Goal: Information Seeking & Learning: Learn about a topic

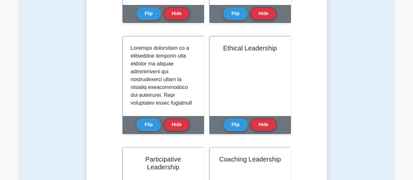
scroll to position [286, 0]
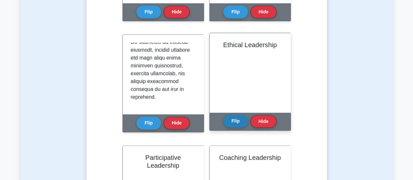
click at [231, 120] on button "Flip" at bounding box center [235, 121] width 24 height 13
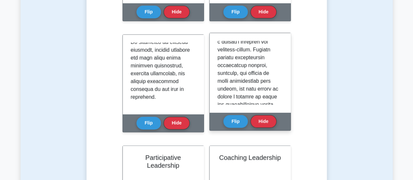
scroll to position [43, 0]
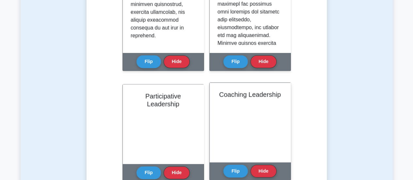
scroll to position [414, 0]
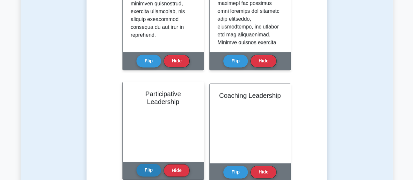
click at [147, 169] on button "Flip" at bounding box center [148, 169] width 24 height 13
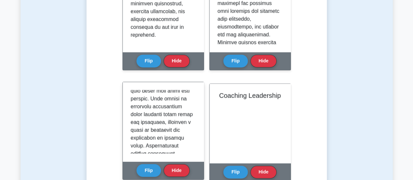
scroll to position [97, 0]
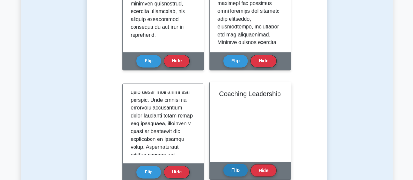
click at [233, 167] on button "Flip" at bounding box center [235, 169] width 24 height 13
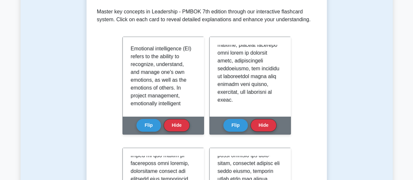
scroll to position [0, 0]
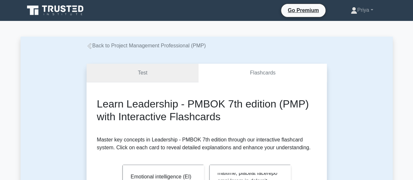
click at [153, 78] on link "Test" at bounding box center [142, 73] width 112 height 19
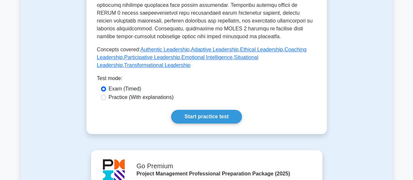
scroll to position [336, 0]
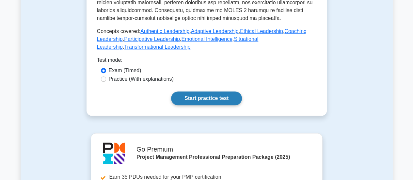
click at [217, 92] on link "Start practice test" at bounding box center [206, 98] width 71 height 14
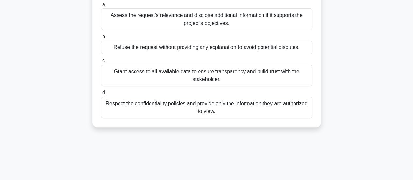
scroll to position [76, 0]
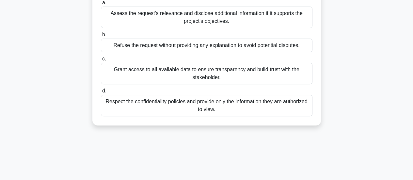
click at [224, 103] on div "Respect the confidentiality policies and provide only the information they are …" at bounding box center [206, 106] width 211 height 22
click at [101, 93] on input "d. Respect the confidentiality policies and provide only the information they a…" at bounding box center [101, 91] width 0 height 4
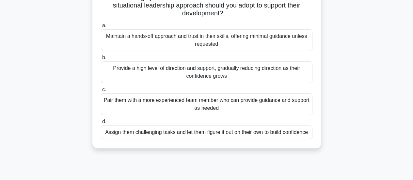
scroll to position [62, 0]
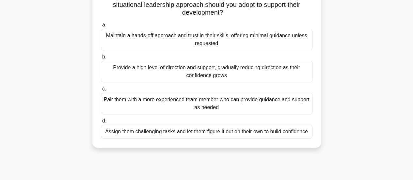
click at [231, 74] on div "Provide a high level of direction and support, gradually reducing direction as …" at bounding box center [206, 72] width 211 height 22
click at [101, 59] on input "b. Provide a high level of direction and support, gradually reducing direction …" at bounding box center [101, 57] width 0 height 4
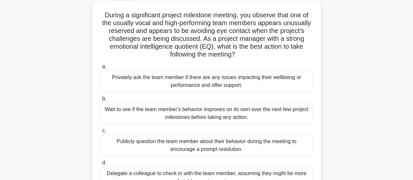
scroll to position [37, 0]
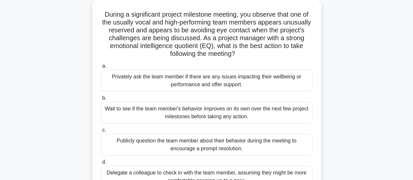
click at [234, 122] on div "Wait to see if the team member's behavior improves on its own over the next few…" at bounding box center [206, 113] width 211 height 22
click at [101, 100] on input "b. Wait to see if the team member's behavior improves on its own over the next …" at bounding box center [101, 98] width 0 height 4
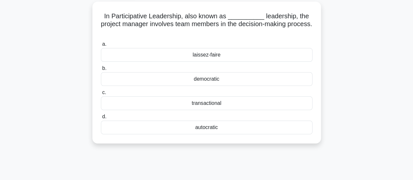
scroll to position [0, 0]
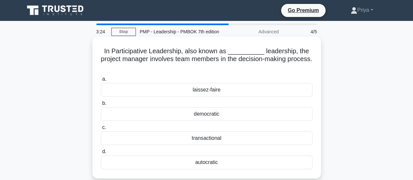
click at [233, 89] on div "laissez-faire" at bounding box center [206, 90] width 211 height 14
click at [101, 81] on input "a. laissez-faire" at bounding box center [101, 79] width 0 height 4
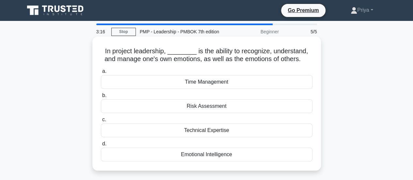
click at [249, 156] on div "Emotional Intelligence" at bounding box center [206, 155] width 211 height 14
click at [101, 146] on input "d. Emotional Intelligence" at bounding box center [101, 144] width 0 height 4
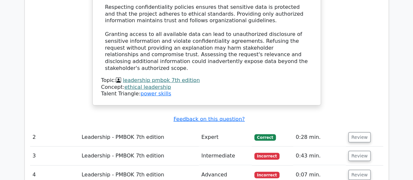
scroll to position [706, 0]
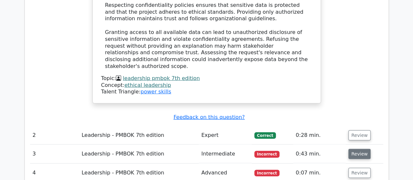
click at [356, 149] on button "Review" at bounding box center [359, 154] width 22 height 10
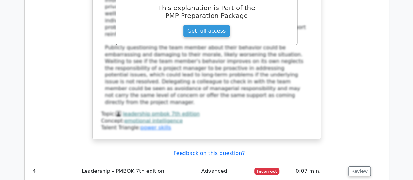
scroll to position [1089, 0]
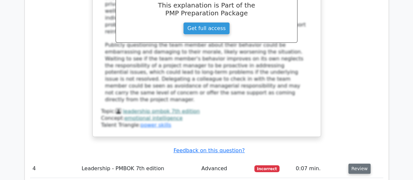
click at [357, 163] on button "Review" at bounding box center [359, 168] width 22 height 10
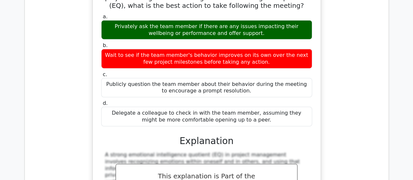
scroll to position [0, 0]
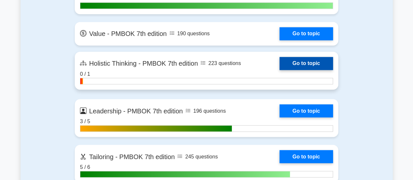
scroll to position [1794, 0]
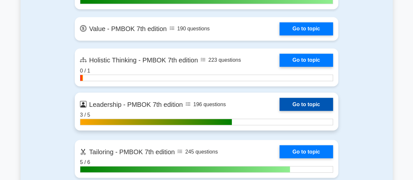
click at [325, 105] on link "Go to topic" at bounding box center [306, 104] width 54 height 13
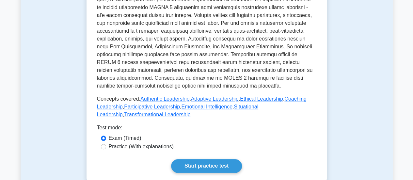
scroll to position [270, 0]
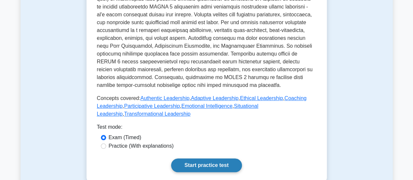
click at [217, 166] on link "Start practice test" at bounding box center [206, 165] width 71 height 14
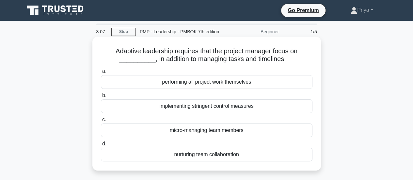
click at [211, 156] on div "nurturing team collaboration" at bounding box center [206, 155] width 211 height 14
click at [101, 146] on input "d. nurturing team collaboration" at bounding box center [101, 144] width 0 height 4
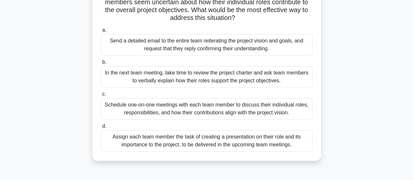
scroll to position [81, 0]
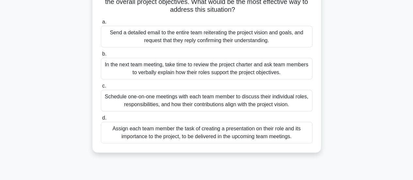
click at [205, 100] on div "Schedule one-on-one meetings with each team member to discuss their individual …" at bounding box center [206, 101] width 211 height 22
click at [101, 88] on input "c. Schedule one-on-one meetings with each team member to discuss their individu…" at bounding box center [101, 86] width 0 height 4
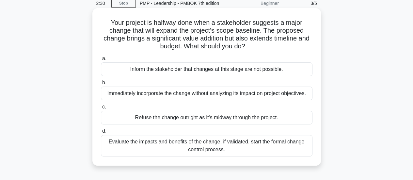
scroll to position [29, 0]
click at [223, 149] on div "Evaluate the impacts and benefits of the change, if validated, start the formal…" at bounding box center [206, 145] width 211 height 22
click at [101, 133] on input "d. Evaluate the impacts and benefits of the change, if validated, start the for…" at bounding box center [101, 131] width 0 height 4
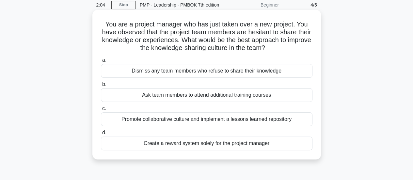
scroll to position [27, 0]
click at [228, 121] on div "Promote collaborative culture and implement a lessons learned repository" at bounding box center [206, 119] width 211 height 14
click at [101, 110] on input "c. Promote collaborative culture and implement a lessons learned repository" at bounding box center [101, 108] width 0 height 4
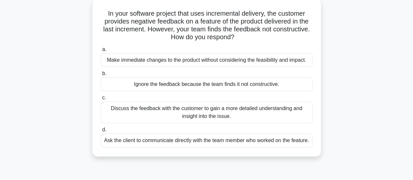
scroll to position [38, 0]
click at [243, 110] on div "Discuss the feedback with the customer to gain a more detailed understanding an…" at bounding box center [206, 112] width 211 height 22
click at [101, 100] on input "c. Discuss the feedback with the customer to gain a more detailed understanding…" at bounding box center [101, 97] width 0 height 4
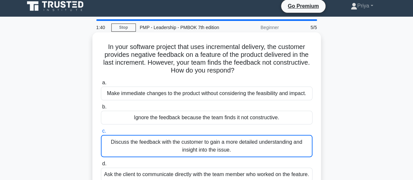
scroll to position [0, 0]
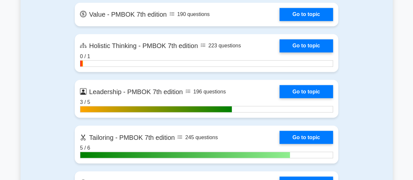
scroll to position [1809, 0]
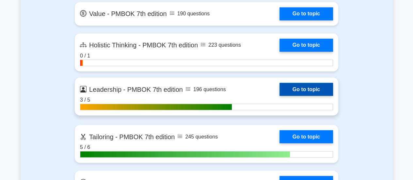
click at [279, 86] on link "Go to topic" at bounding box center [306, 89] width 54 height 13
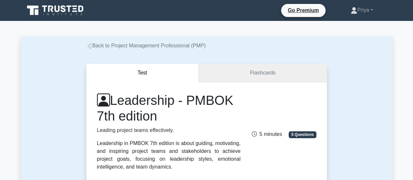
click at [267, 71] on link "Flashcards" at bounding box center [262, 73] width 128 height 19
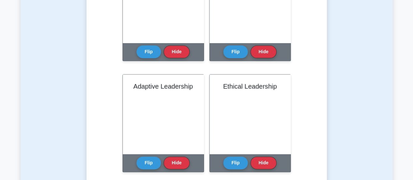
scroll to position [326, 0]
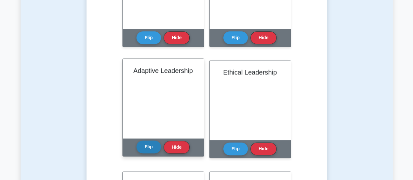
click at [150, 148] on button "Flip" at bounding box center [148, 146] width 24 height 13
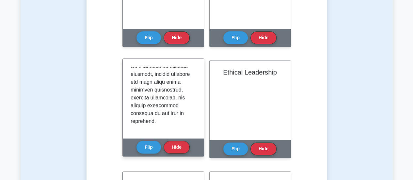
scroll to position [340, 0]
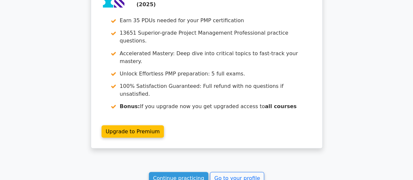
scroll to position [573, 0]
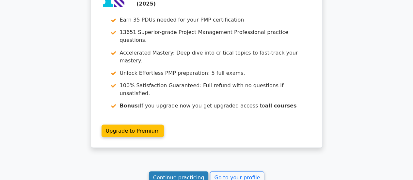
click at [187, 171] on link "Continue practicing" at bounding box center [179, 177] width 60 height 12
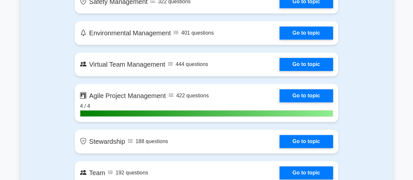
scroll to position [1557, 0]
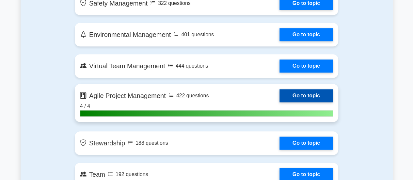
click at [293, 93] on link "Go to topic" at bounding box center [306, 95] width 54 height 13
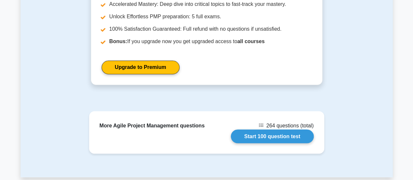
scroll to position [526, 0]
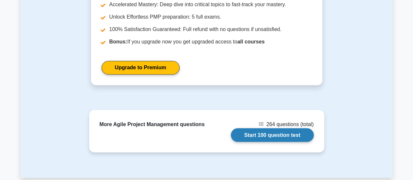
click at [283, 128] on link "Start 100 question test" at bounding box center [272, 135] width 83 height 14
